Goal: Transaction & Acquisition: Purchase product/service

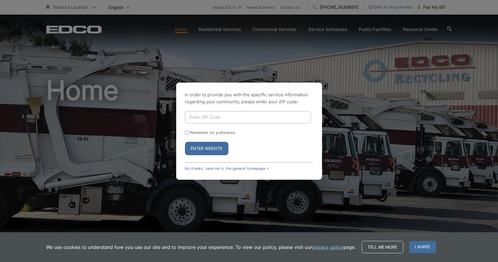
click at [433, 7] on div "In order to provide you with the specific service information regarding your co…" at bounding box center [249, 131] width 498 height 262
click at [232, 117] on input "Enter ZIP Code" at bounding box center [248, 117] width 126 height 12
type input "92028"
click at [188, 131] on input "Remember my preference" at bounding box center [187, 133] width 4 height 4
checkbox input "true"
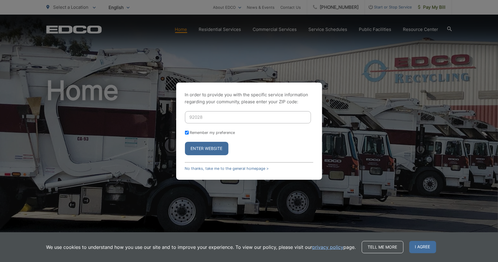
checkbox input "true"
click at [211, 144] on button "Enter Website" at bounding box center [206, 148] width 43 height 13
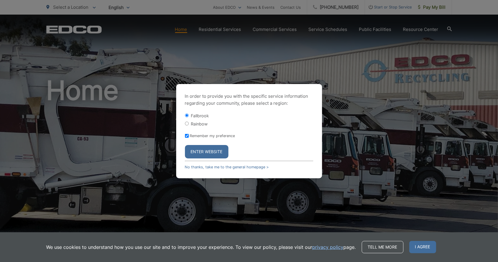
click at [214, 150] on button "Enter Website" at bounding box center [206, 151] width 43 height 13
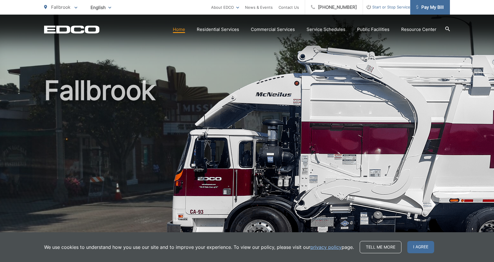
click at [440, 10] on span "Pay My Bill" at bounding box center [430, 7] width 28 height 7
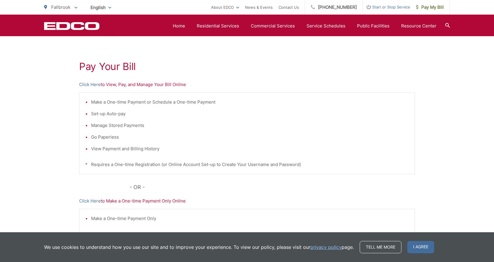
scroll to position [65, 0]
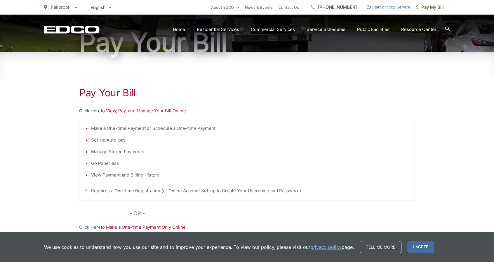
click at [95, 111] on link "Click Here" at bounding box center [90, 110] width 22 height 7
